Goal: Task Accomplishment & Management: Complete application form

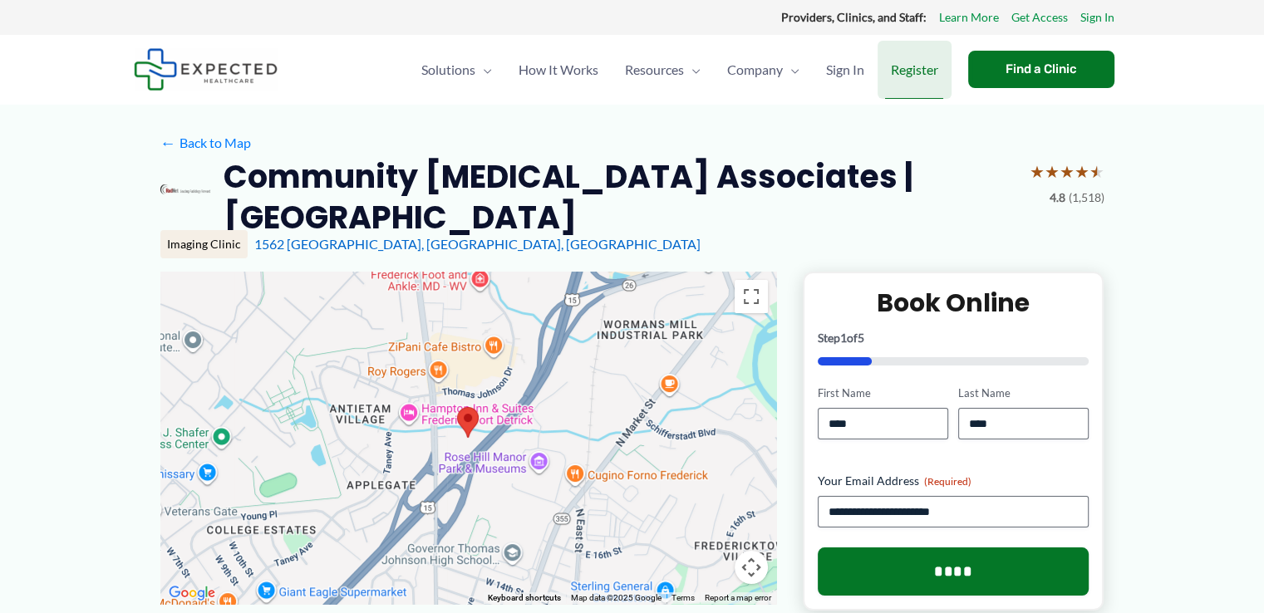
click at [914, 71] on span "Register" at bounding box center [914, 70] width 47 height 58
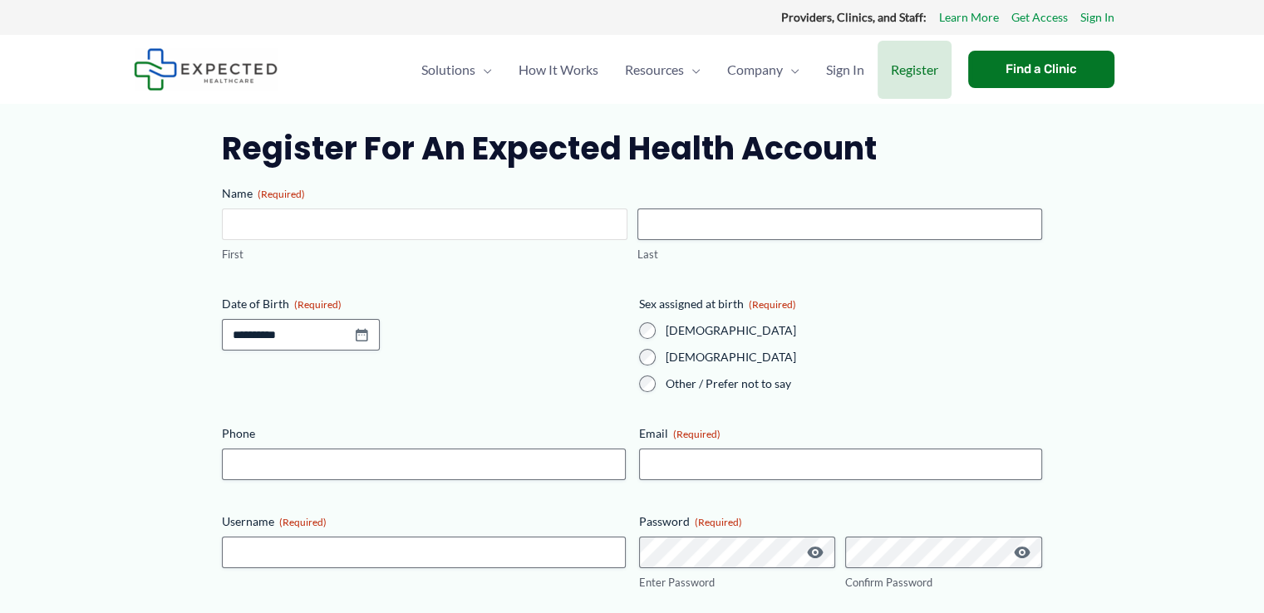
click at [246, 222] on input "First" at bounding box center [424, 225] width 405 height 32
